Goal: Check status: Check status

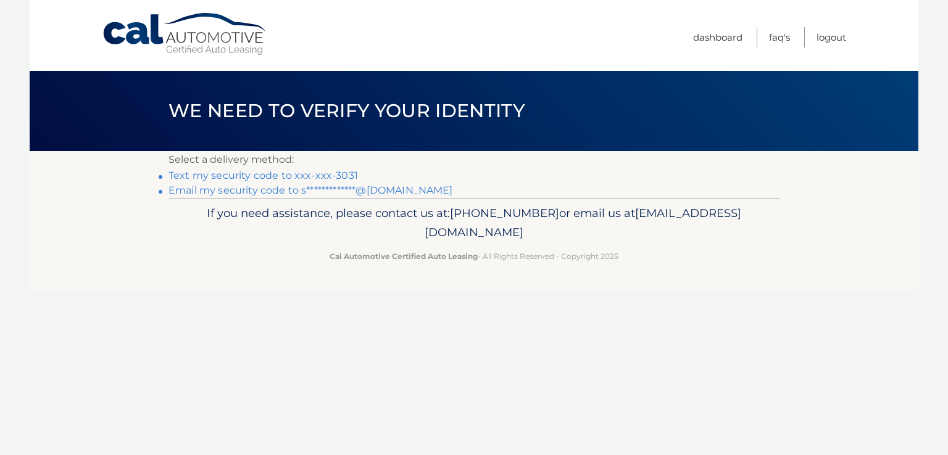
click at [325, 176] on link "Text my security code to xxx-xxx-3031" at bounding box center [262, 176] width 189 height 12
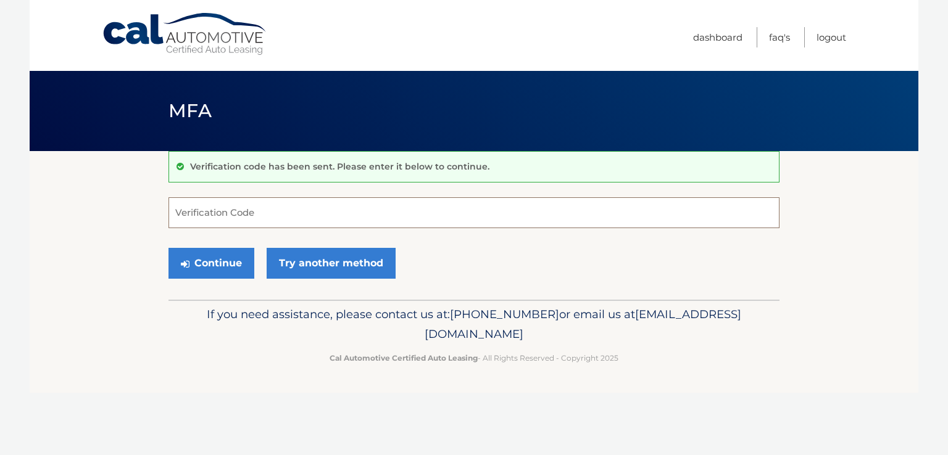
click at [235, 215] on input "Verification Code" at bounding box center [473, 212] width 611 height 31
type input "242020"
click at [231, 250] on button "Continue" at bounding box center [211, 263] width 86 height 31
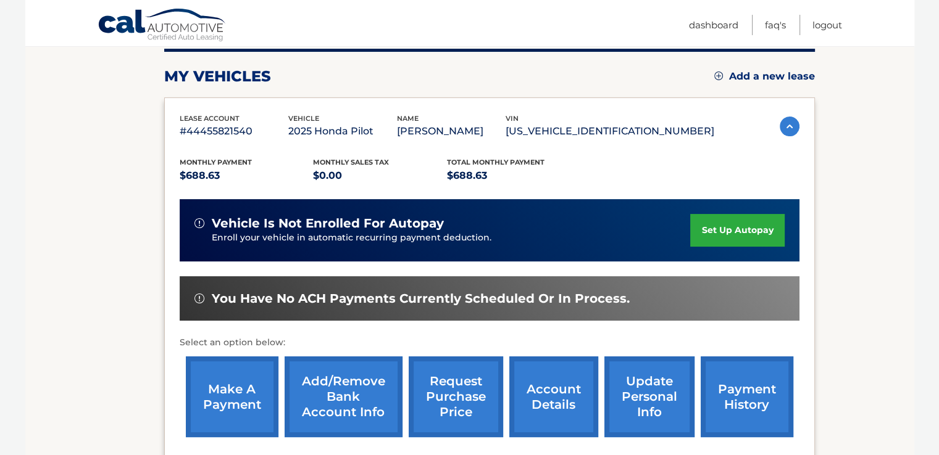
scroll to position [168, 0]
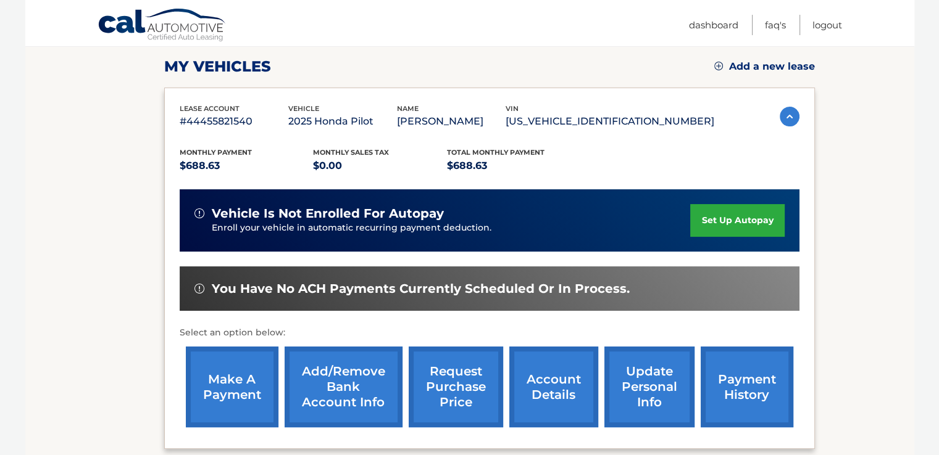
click at [758, 387] on link "payment history" at bounding box center [746, 387] width 93 height 81
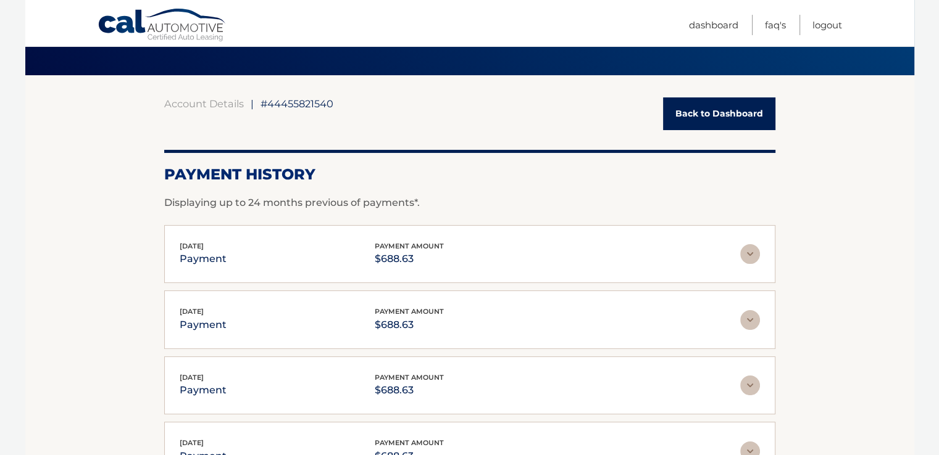
scroll to position [185, 0]
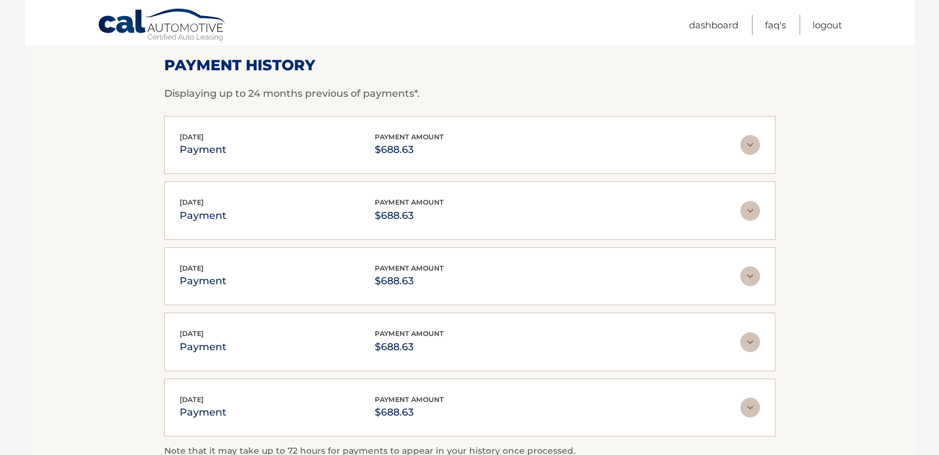
click at [283, 143] on div "Aug 29, 2025 payment payment amount $688.63" at bounding box center [460, 145] width 560 height 28
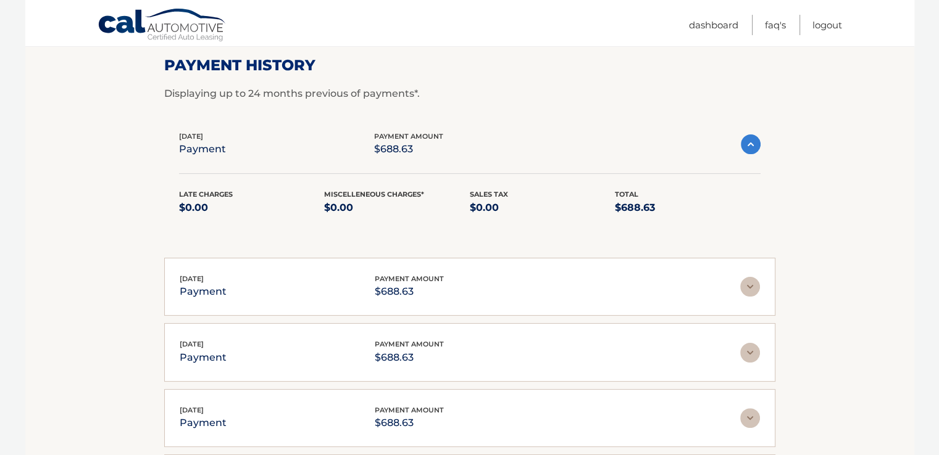
click at [283, 143] on div "Aug 29, 2025 payment payment amount $688.63" at bounding box center [460, 145] width 562 height 28
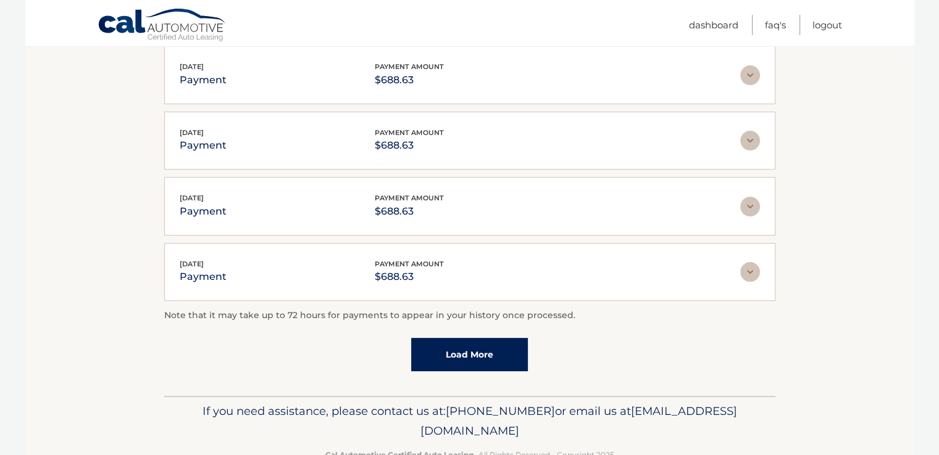
scroll to position [291, 0]
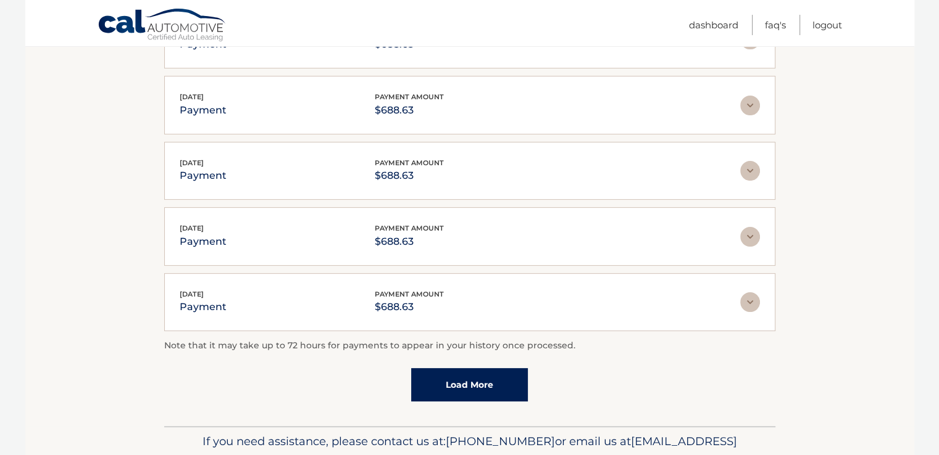
click at [446, 373] on link "Load More" at bounding box center [469, 384] width 117 height 33
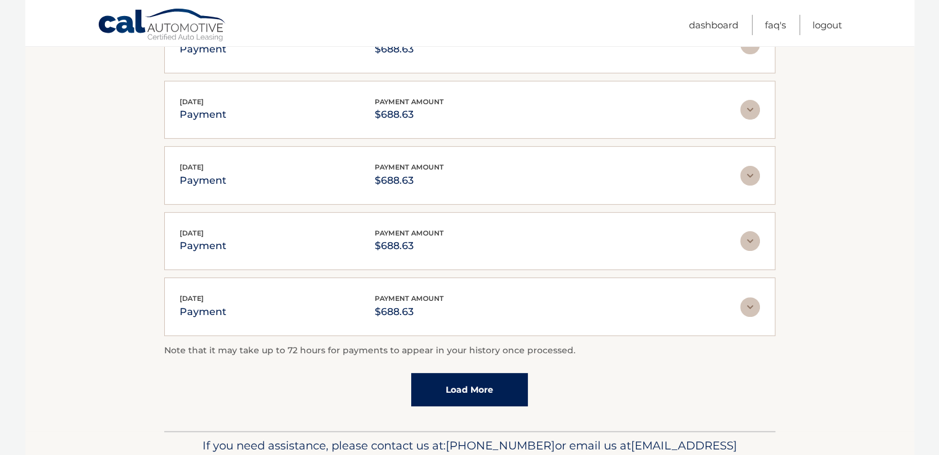
scroll to position [352, 0]
click at [459, 380] on link "Load More" at bounding box center [469, 389] width 117 height 33
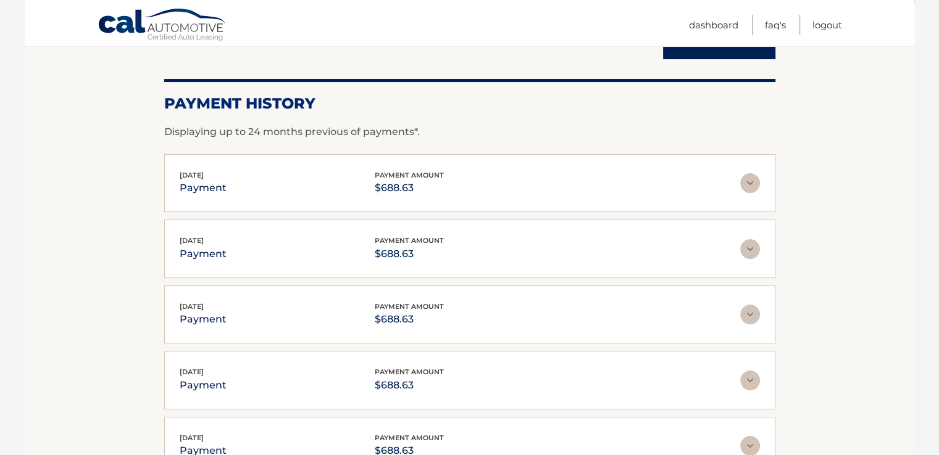
scroll to position [144, 0]
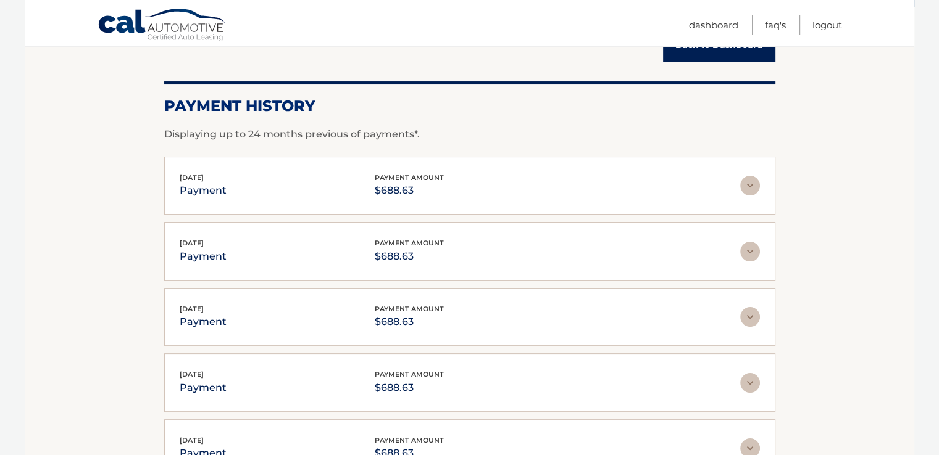
click at [517, 173] on div "Aug 29, 2025 payment payment amount $688.63" at bounding box center [460, 186] width 560 height 28
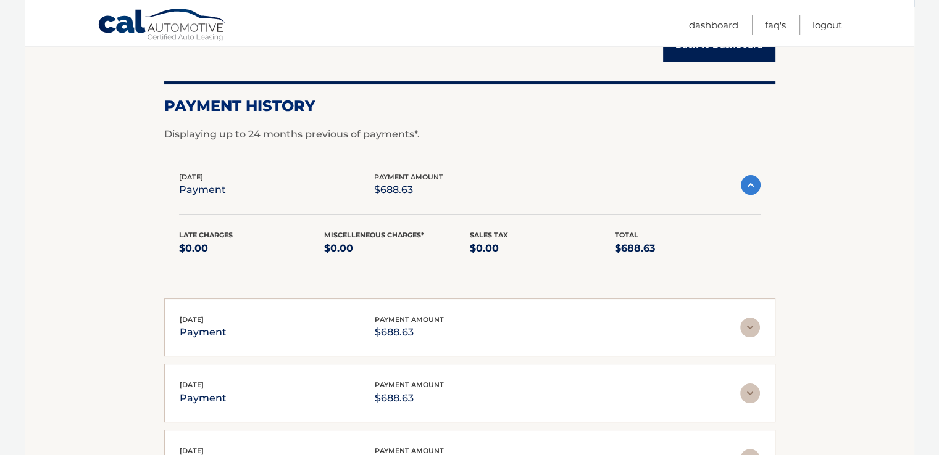
click at [517, 173] on div "Aug 29, 2025 payment payment amount $688.63" at bounding box center [460, 186] width 562 height 28
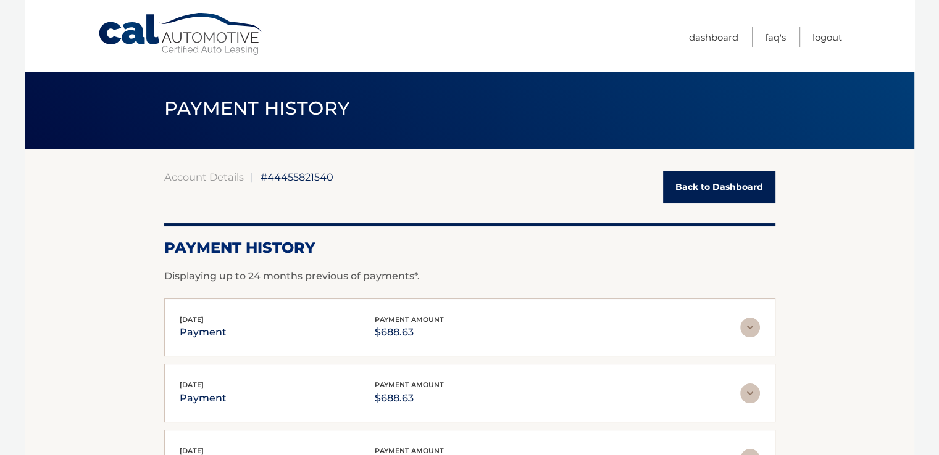
scroll to position [0, 0]
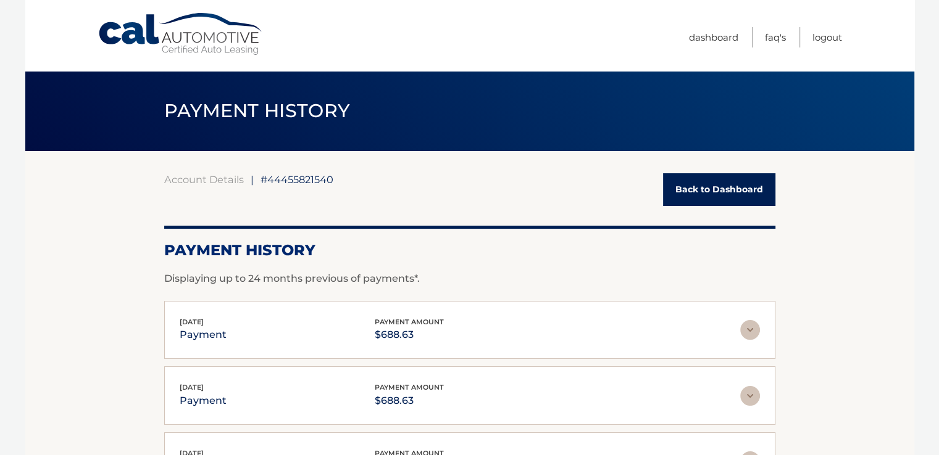
click at [720, 183] on link "Back to Dashboard" at bounding box center [719, 189] width 112 height 33
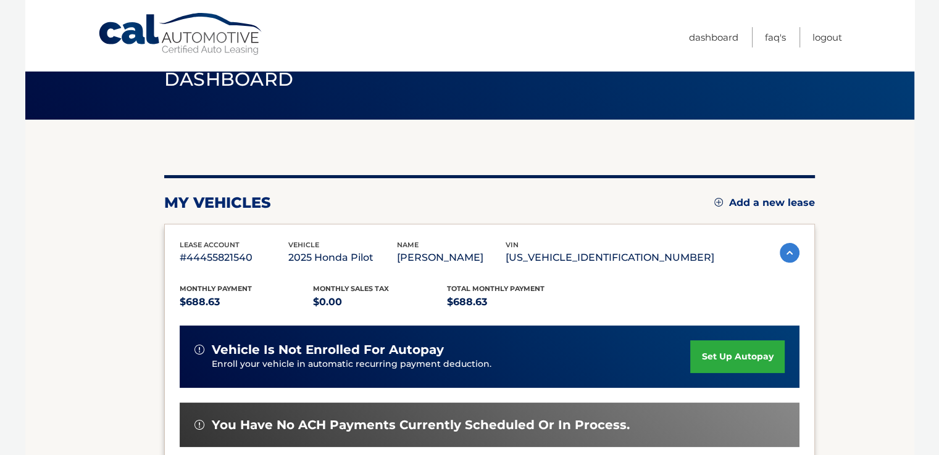
scroll to position [62, 0]
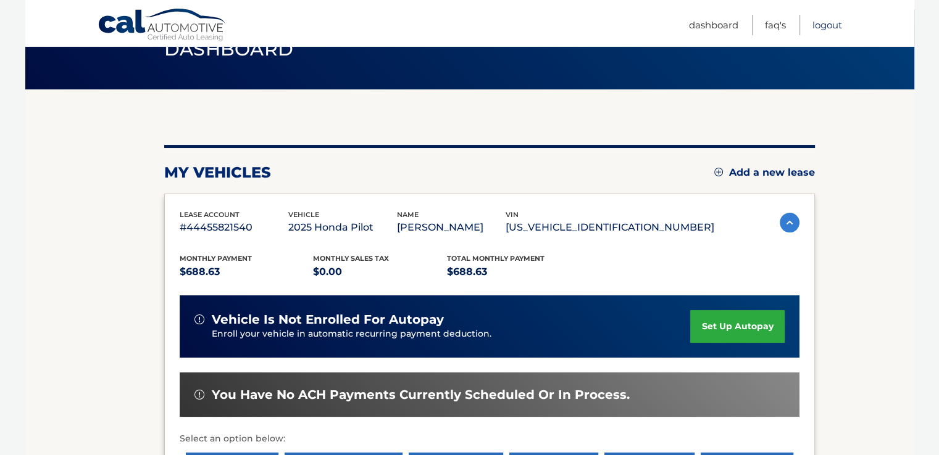
click at [817, 28] on link "Logout" at bounding box center [827, 25] width 30 height 20
